Goal: Transaction & Acquisition: Purchase product/service

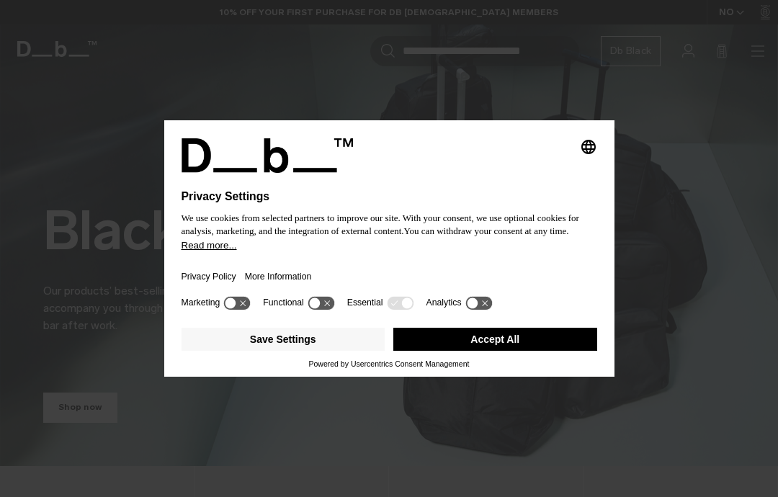
click at [339, 251] on button "Read more..." at bounding box center [390, 245] width 416 height 11
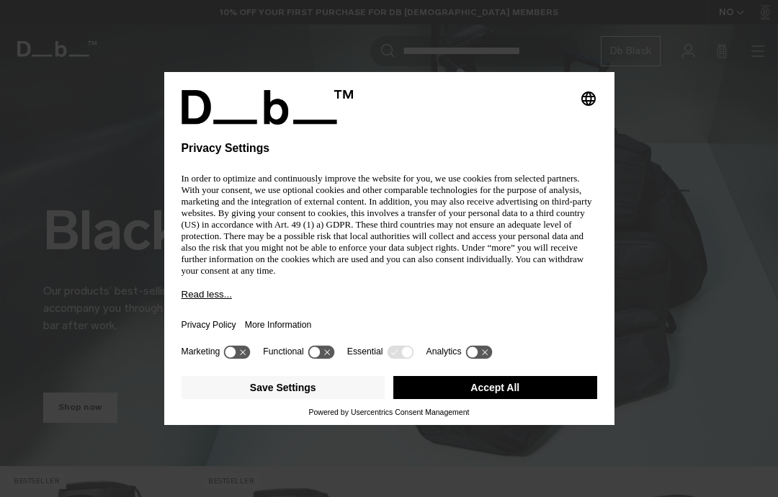
click at [306, 397] on button "Save Settings" at bounding box center [284, 387] width 204 height 23
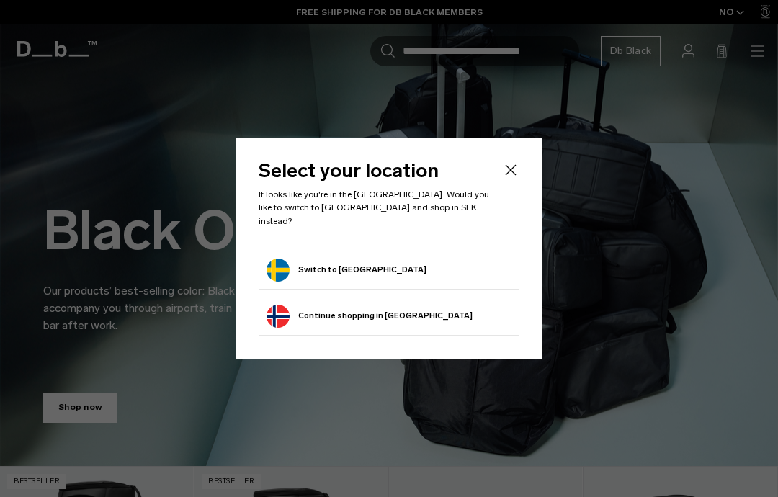
click at [343, 264] on button "Switch to Sweden" at bounding box center [347, 270] width 160 height 23
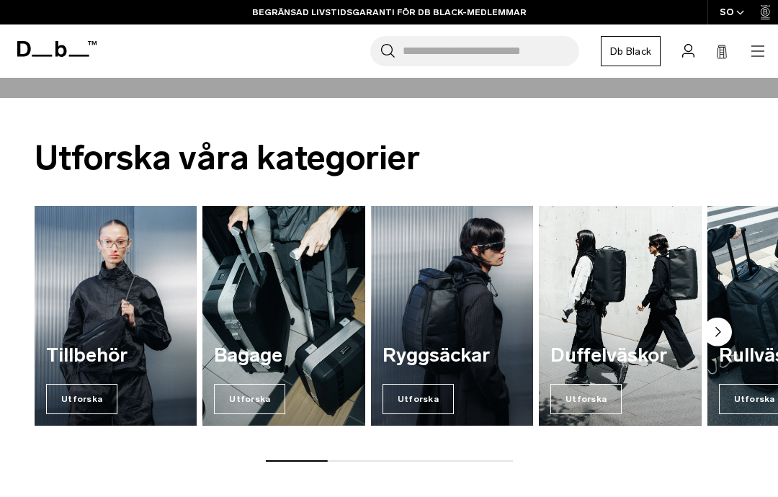
scroll to position [1137, 0]
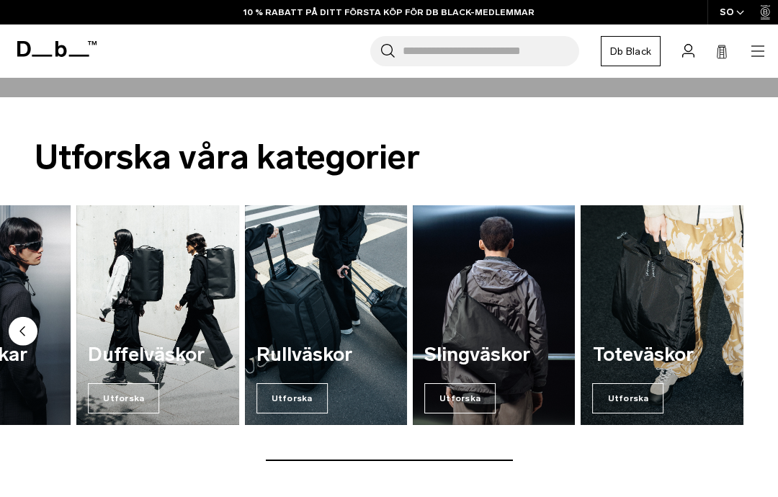
click at [370, 276] on img "5/7" at bounding box center [326, 314] width 162 height 219
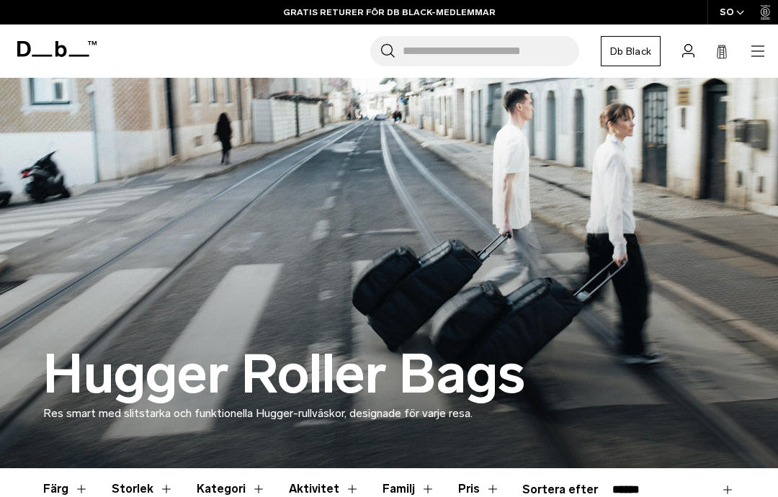
click at [775, 45] on header "Handla Efter kategori Alla produkter Nya varor Bästsäljare By Activity" at bounding box center [389, 51] width 778 height 53
click at [754, 48] on icon "button" at bounding box center [758, 51] width 17 height 17
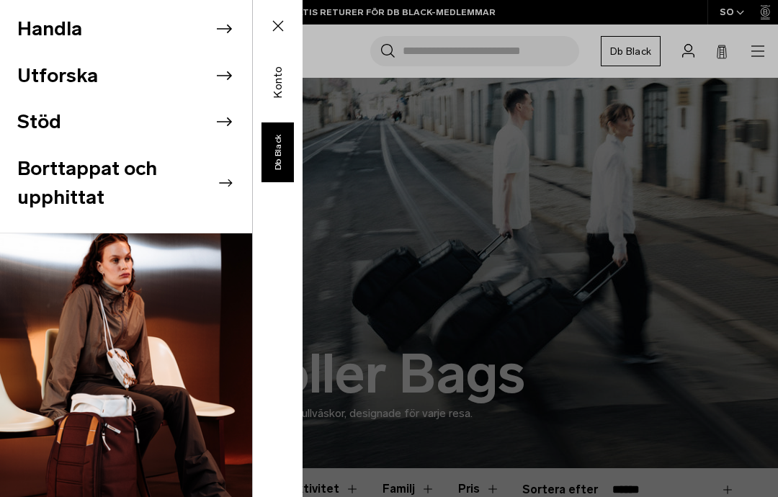
click at [211, 35] on li "Handla" at bounding box center [134, 29] width 235 height 47
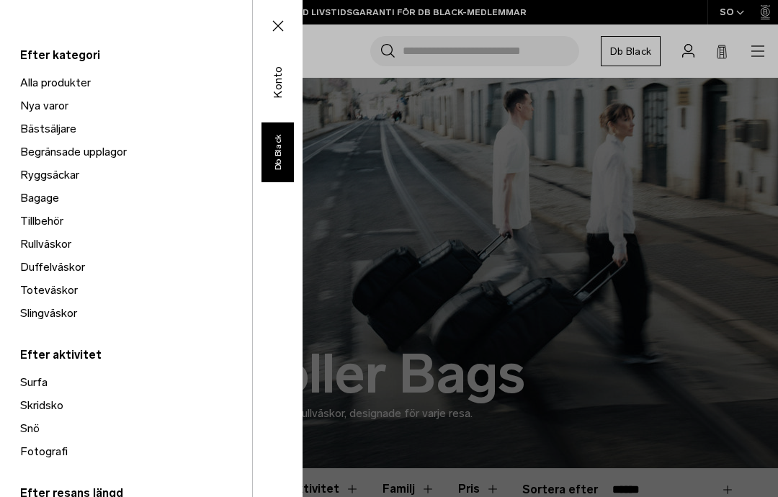
scroll to position [80, 0]
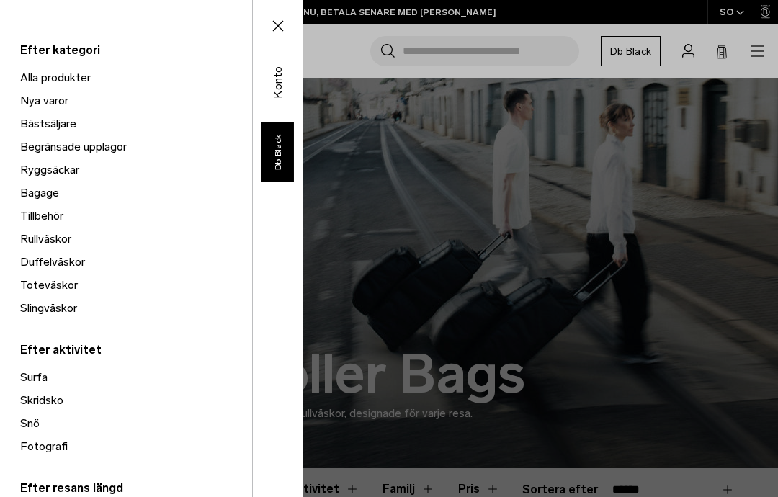
click at [51, 167] on font "Ryggsäckar" at bounding box center [49, 170] width 59 height 14
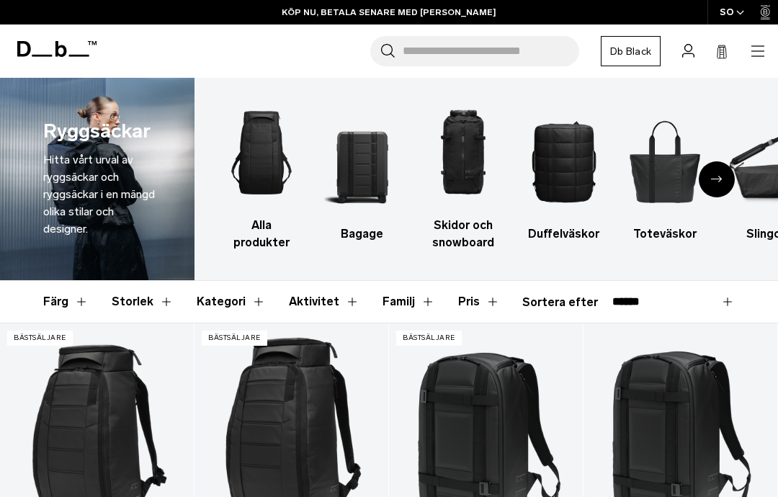
scroll to position [12, 0]
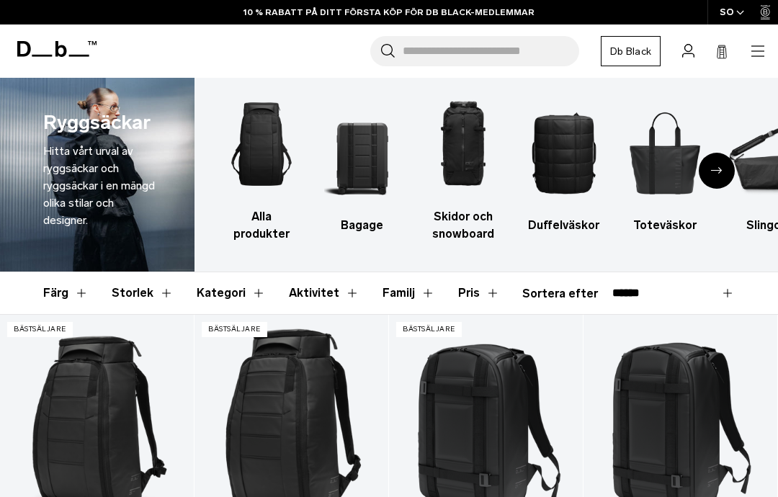
click at [154, 290] on button "Storlek" at bounding box center [143, 293] width 62 height 42
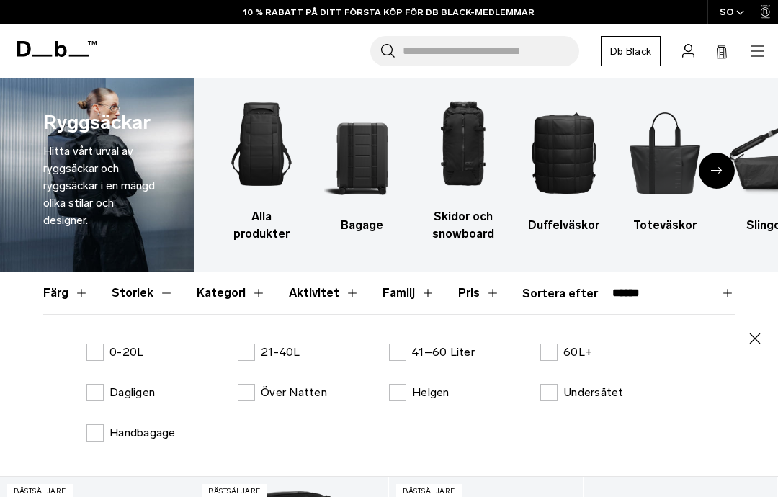
click at [394, 348] on label "41–60 liter" at bounding box center [432, 352] width 86 height 17
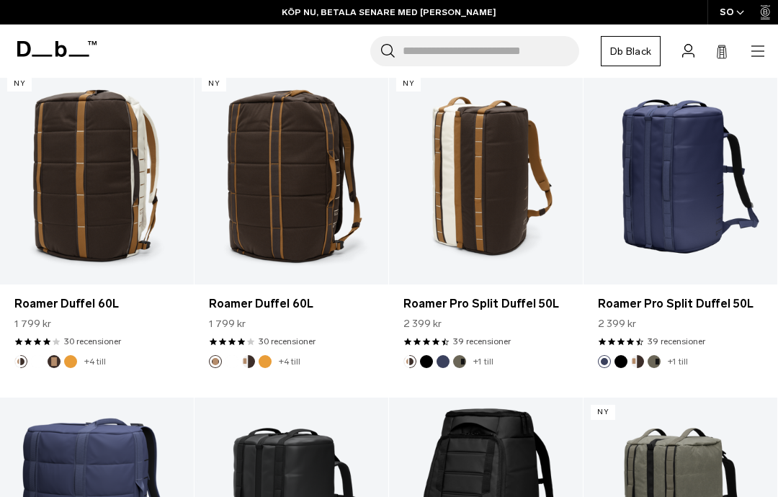
scroll to position [484, 0]
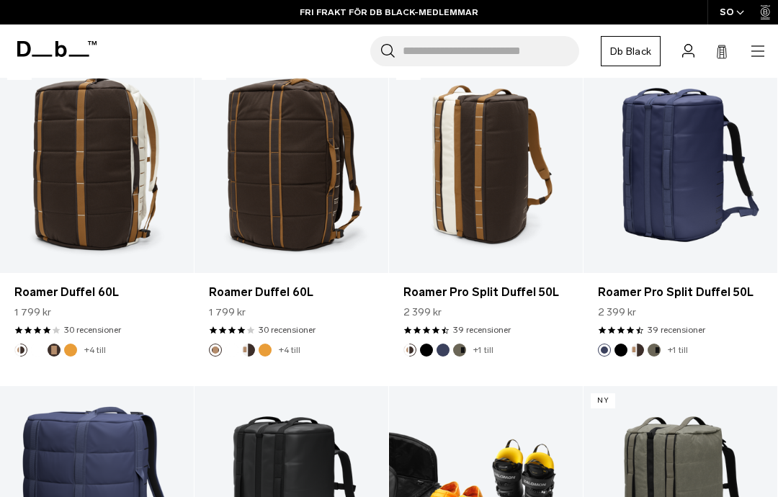
click at [497, 470] on link "Hugger stövelväska 45L" at bounding box center [486, 493] width 194 height 215
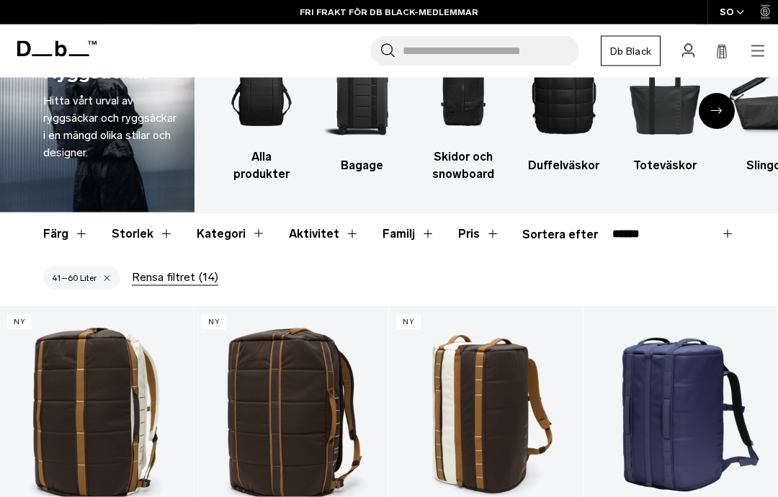
scroll to position [0, 0]
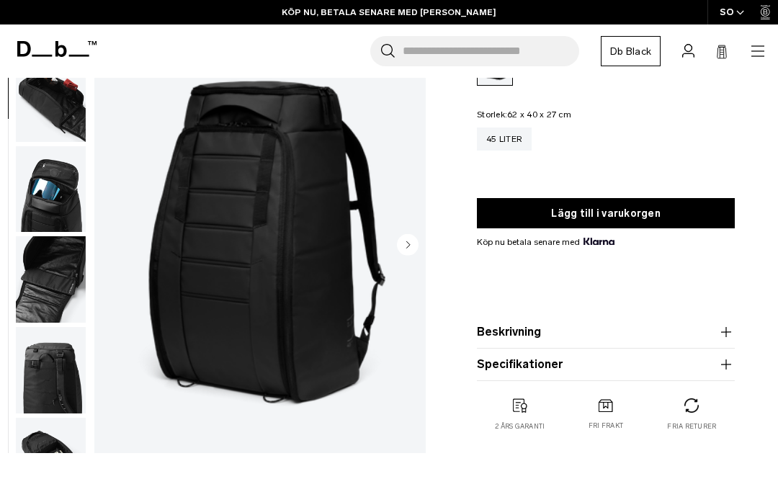
scroll to position [130, 0]
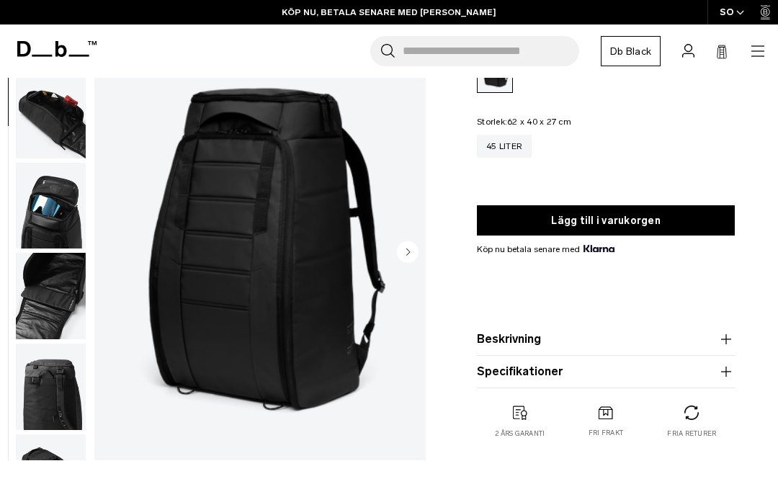
click at [408, 257] on circle "Nästa bild" at bounding box center [408, 252] width 22 height 22
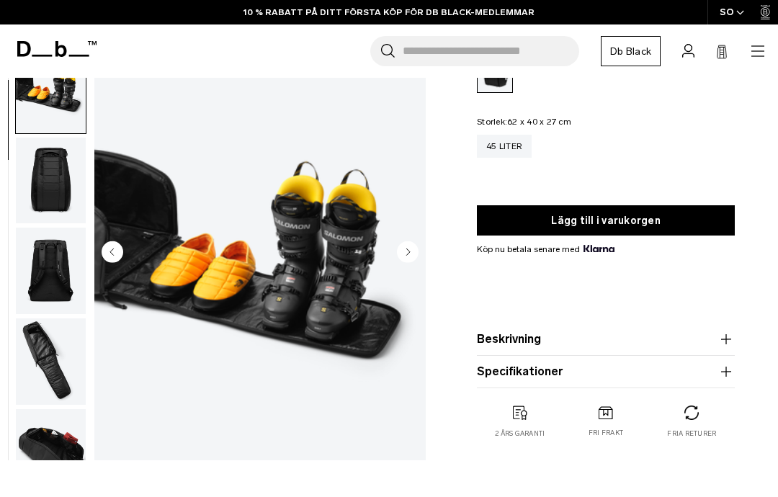
click at [410, 252] on circle "Nästa bild" at bounding box center [408, 252] width 22 height 22
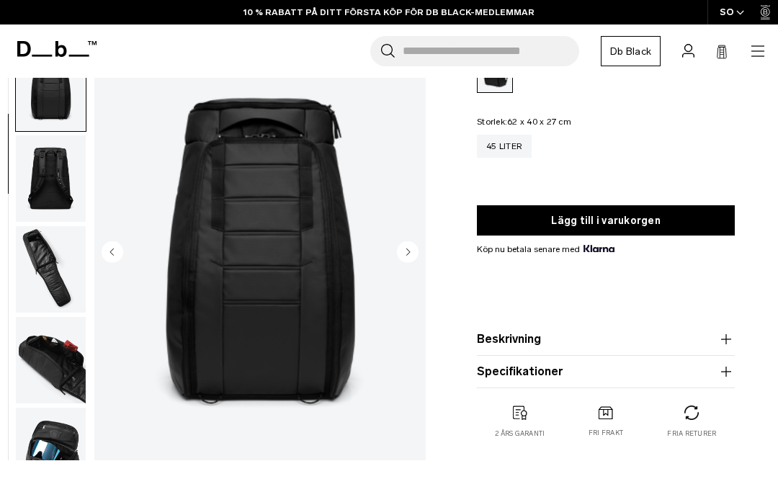
click at [407, 242] on icon "Nästa bild" at bounding box center [408, 252] width 22 height 22
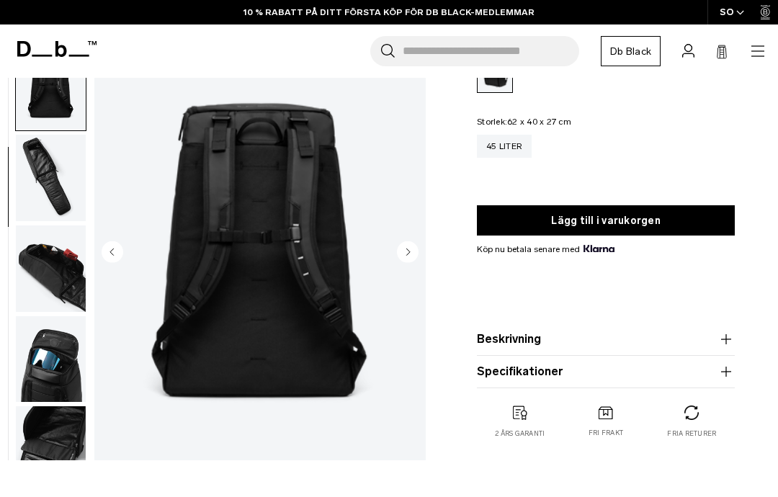
click at [409, 250] on circle "Nästa bild" at bounding box center [408, 252] width 22 height 22
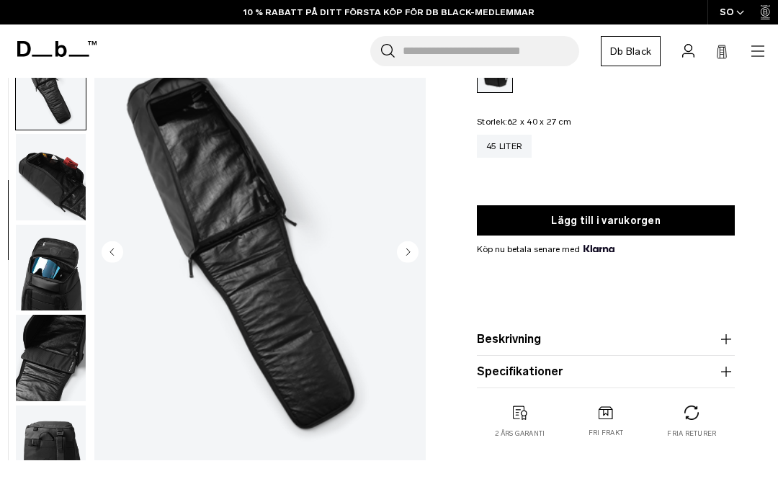
click at [402, 266] on button "Nästa bild" at bounding box center [408, 253] width 22 height 25
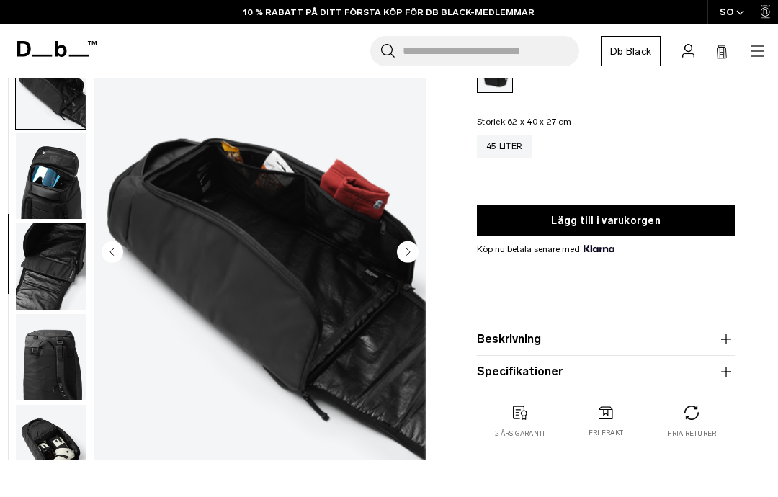
click at [404, 254] on circle "Nästa bild" at bounding box center [408, 252] width 22 height 22
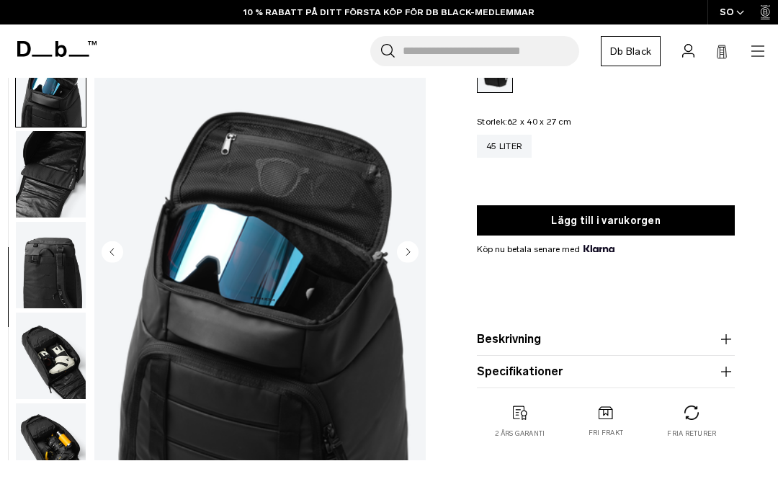
click at [398, 264] on button "Nästa bild" at bounding box center [408, 253] width 22 height 25
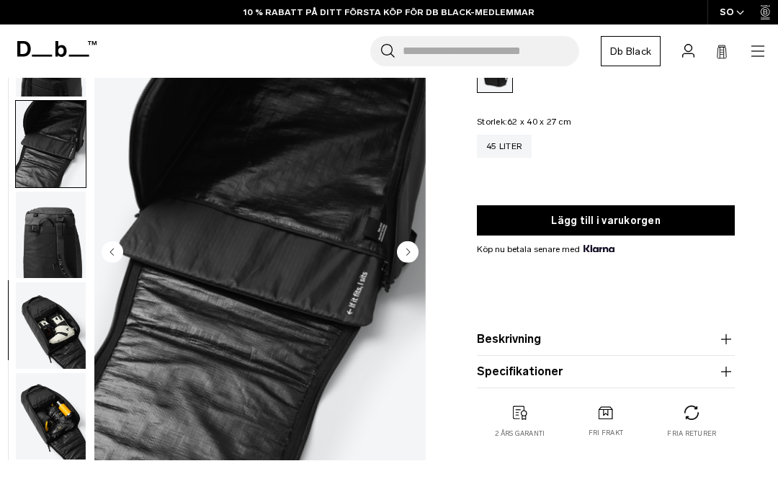
scroll to position [592, 0]
click at [402, 252] on circle "Nästa bild" at bounding box center [408, 252] width 22 height 22
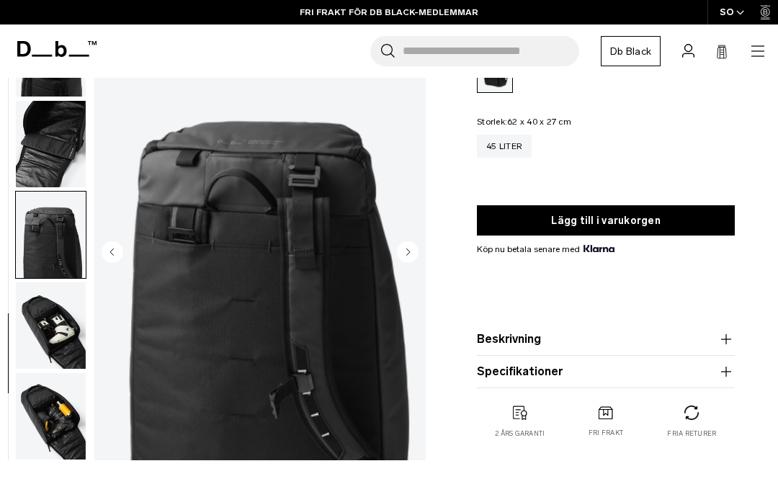
click at [404, 255] on circle "Nästa bild" at bounding box center [408, 252] width 22 height 22
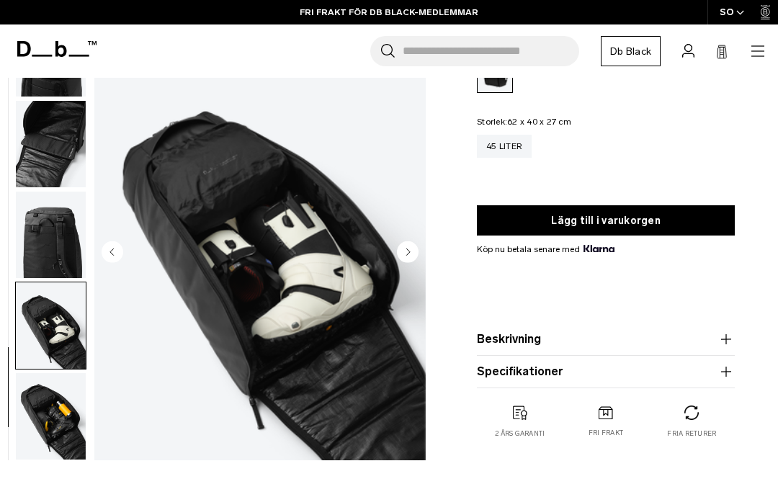
click at [409, 264] on button "Nästa bild" at bounding box center [408, 253] width 22 height 25
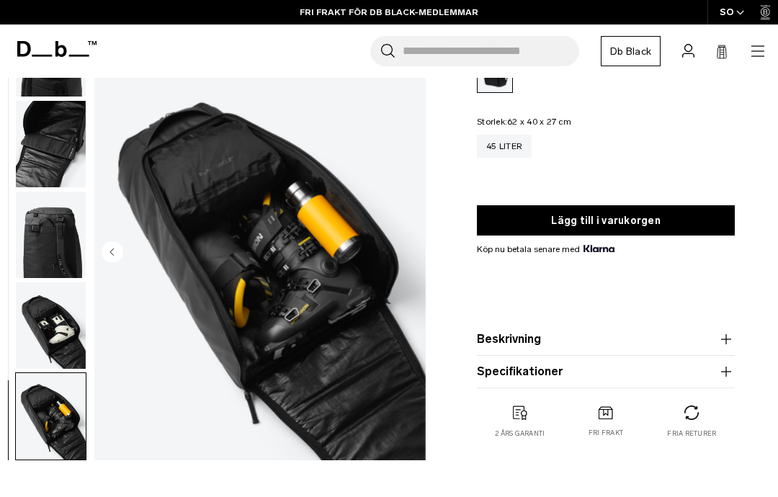
click at [401, 259] on img "11/11" at bounding box center [260, 254] width 332 height 414
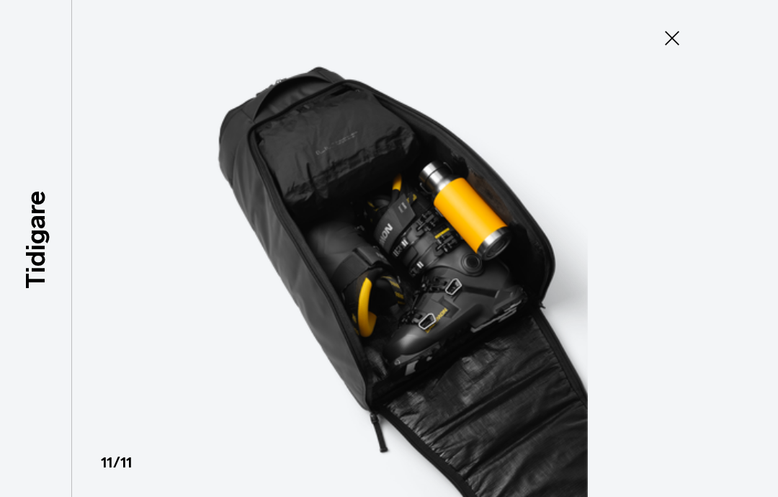
click at [679, 22] on img at bounding box center [389, 248] width 649 height 497
click at [672, 34] on icon at bounding box center [672, 38] width 23 height 23
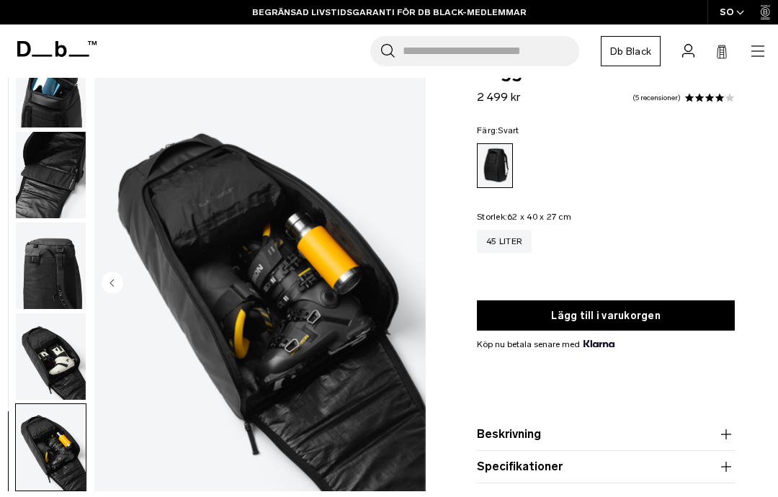
scroll to position [34, 0]
